Goal: Task Accomplishment & Management: Use online tool/utility

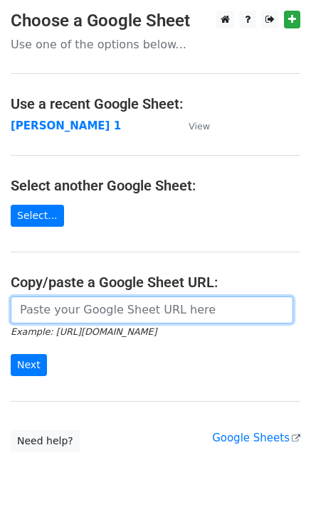
click at [74, 315] on input "url" at bounding box center [152, 310] width 282 height 27
type input "https://docs.google.com/spreadsheets/d/1laFuCRc_gf7_XeBsXZvznQFuTKtWG6_jmo9dt9r…"
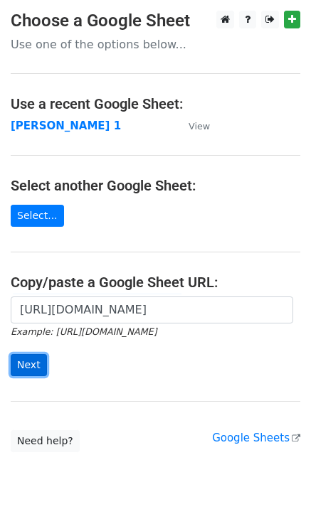
click at [19, 360] on input "Next" at bounding box center [29, 365] width 36 height 22
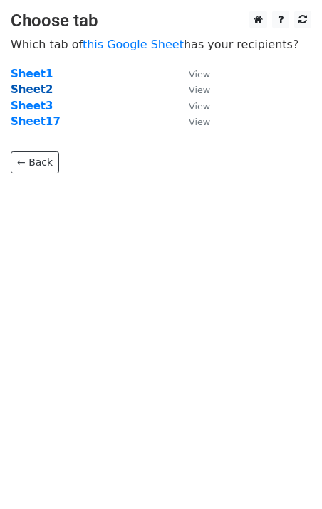
click at [32, 88] on strong "Sheet2" at bounding box center [32, 89] width 42 height 13
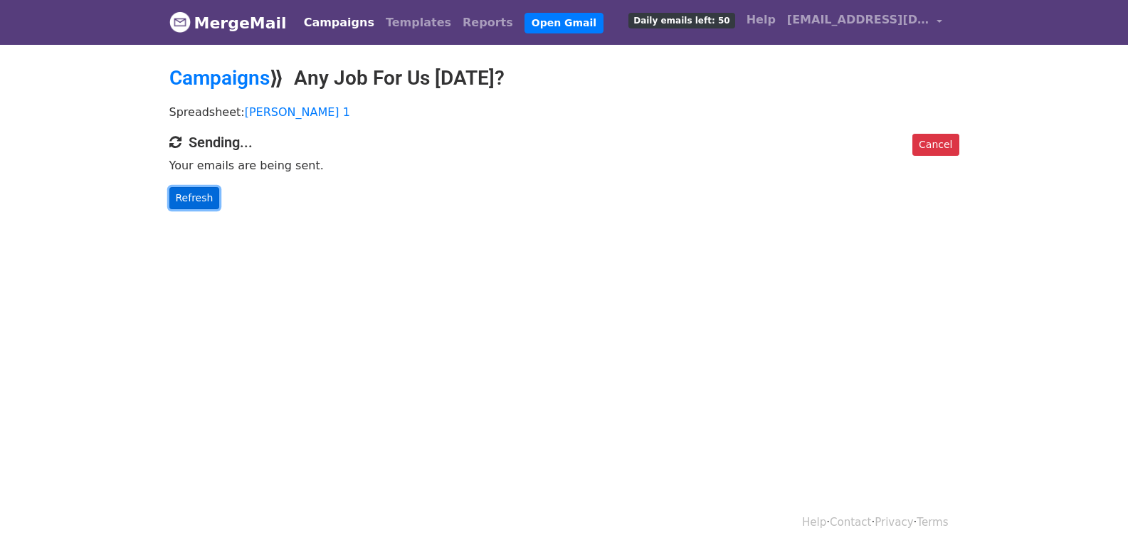
click at [178, 198] on link "Refresh" at bounding box center [194, 198] width 51 height 22
click at [203, 199] on link "Refresh" at bounding box center [194, 198] width 51 height 22
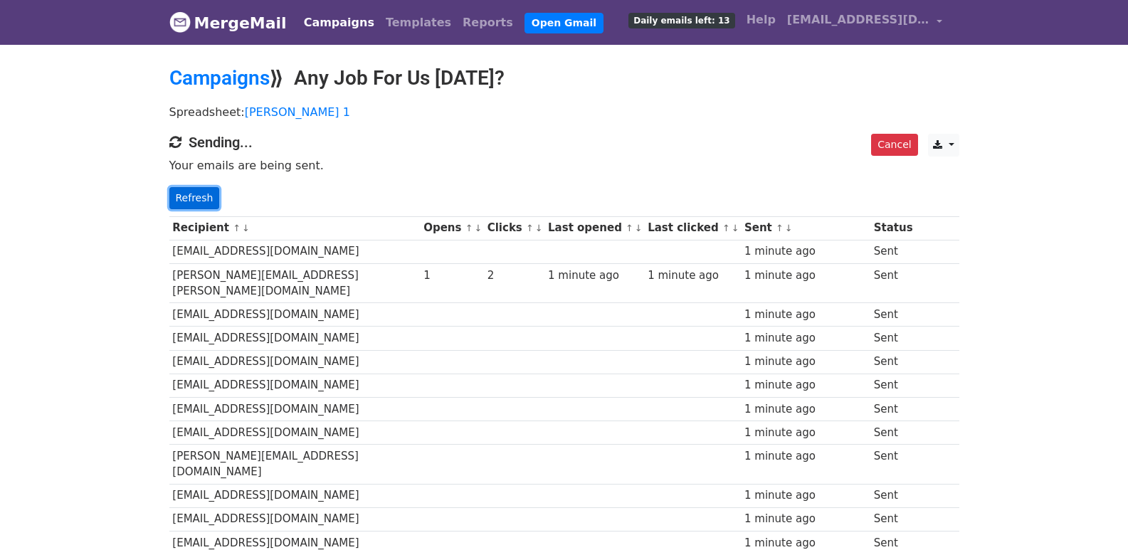
click at [201, 197] on link "Refresh" at bounding box center [194, 198] width 51 height 22
click at [178, 199] on link "Refresh" at bounding box center [194, 198] width 51 height 22
